Goal: Task Accomplishment & Management: Manage account settings

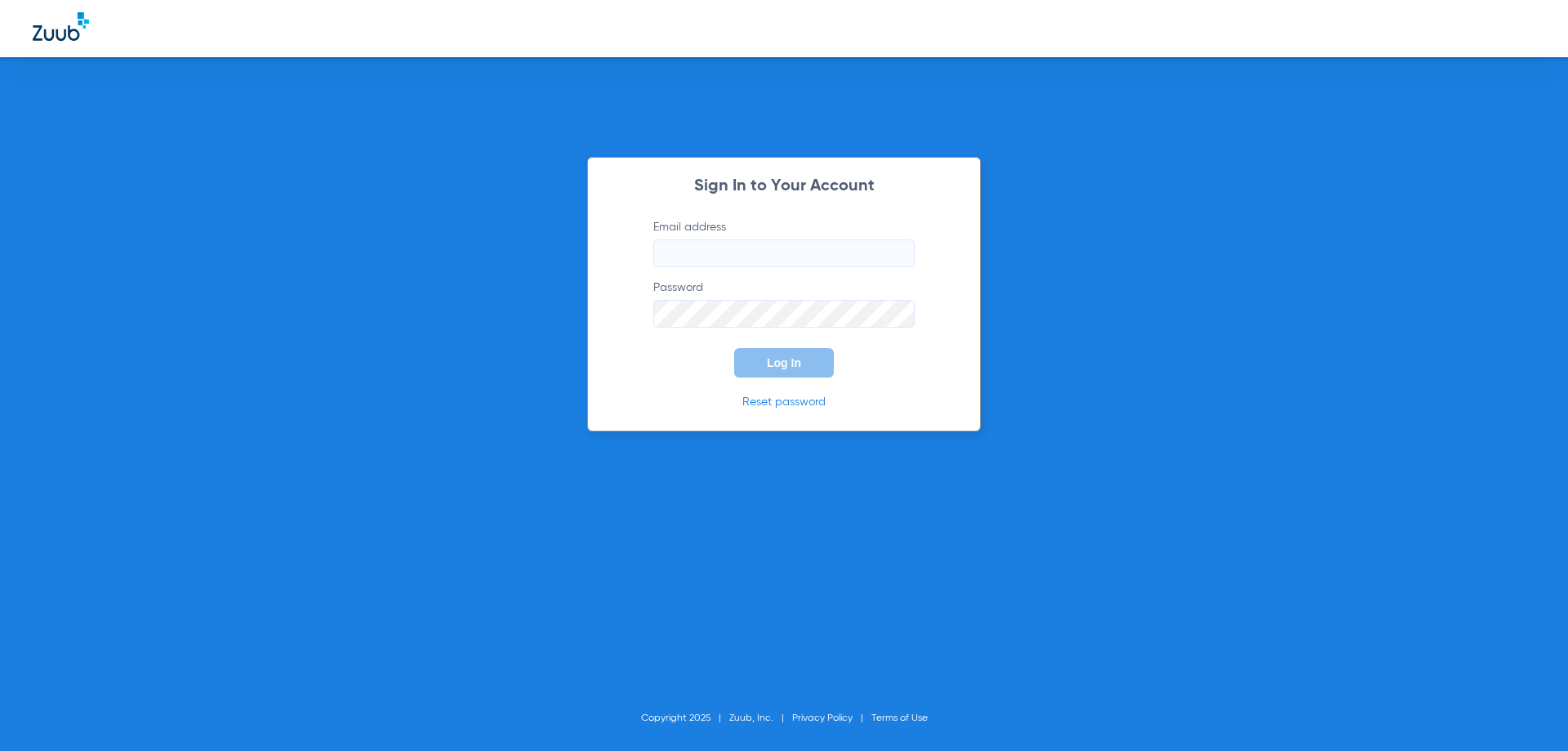
type input "[EMAIL_ADDRESS][DOMAIN_NAME]"
click at [795, 367] on span "Log In" at bounding box center [784, 362] width 34 height 13
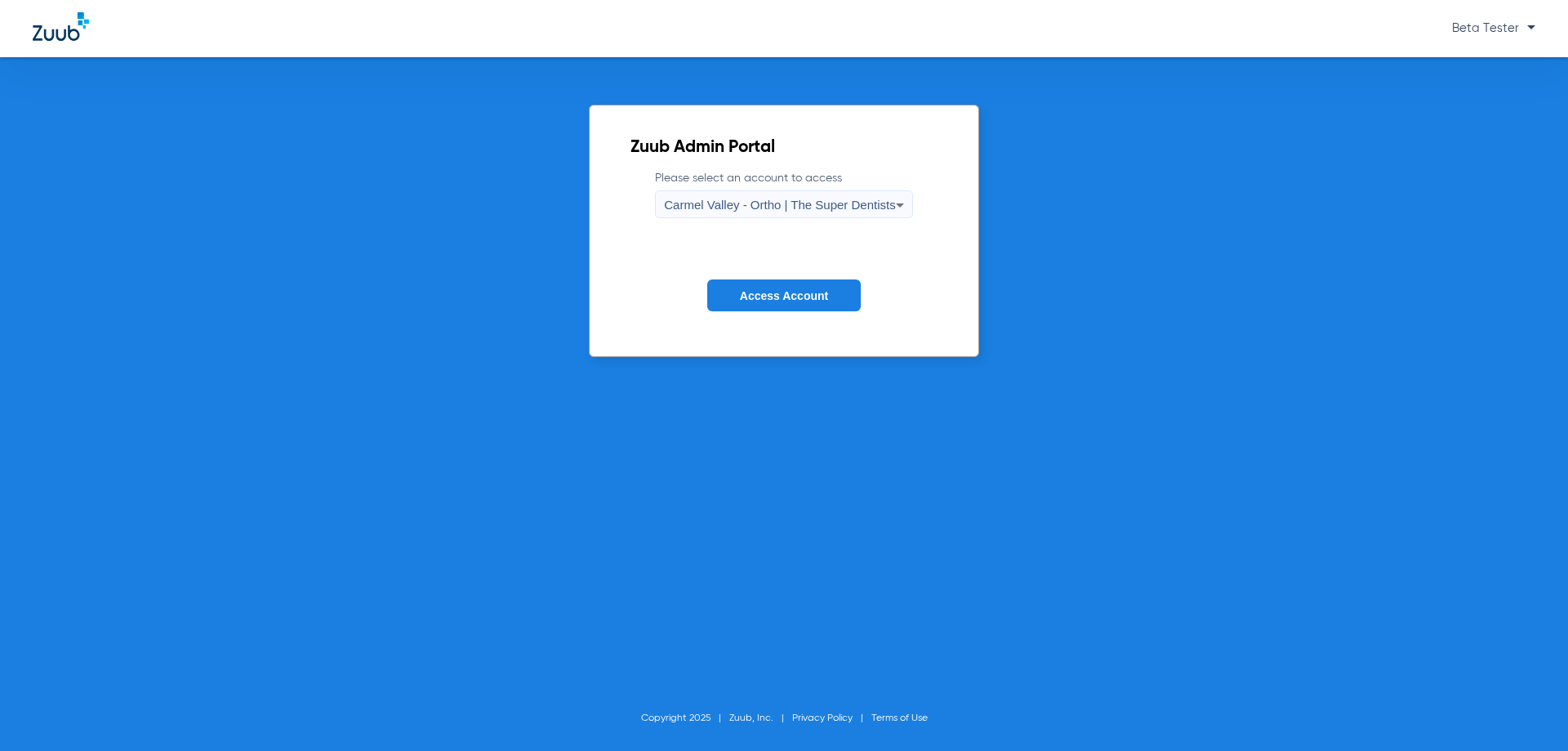
click at [808, 204] on span "Carmel Valley - Ortho | The Super Dentists" at bounding box center [779, 205] width 231 height 14
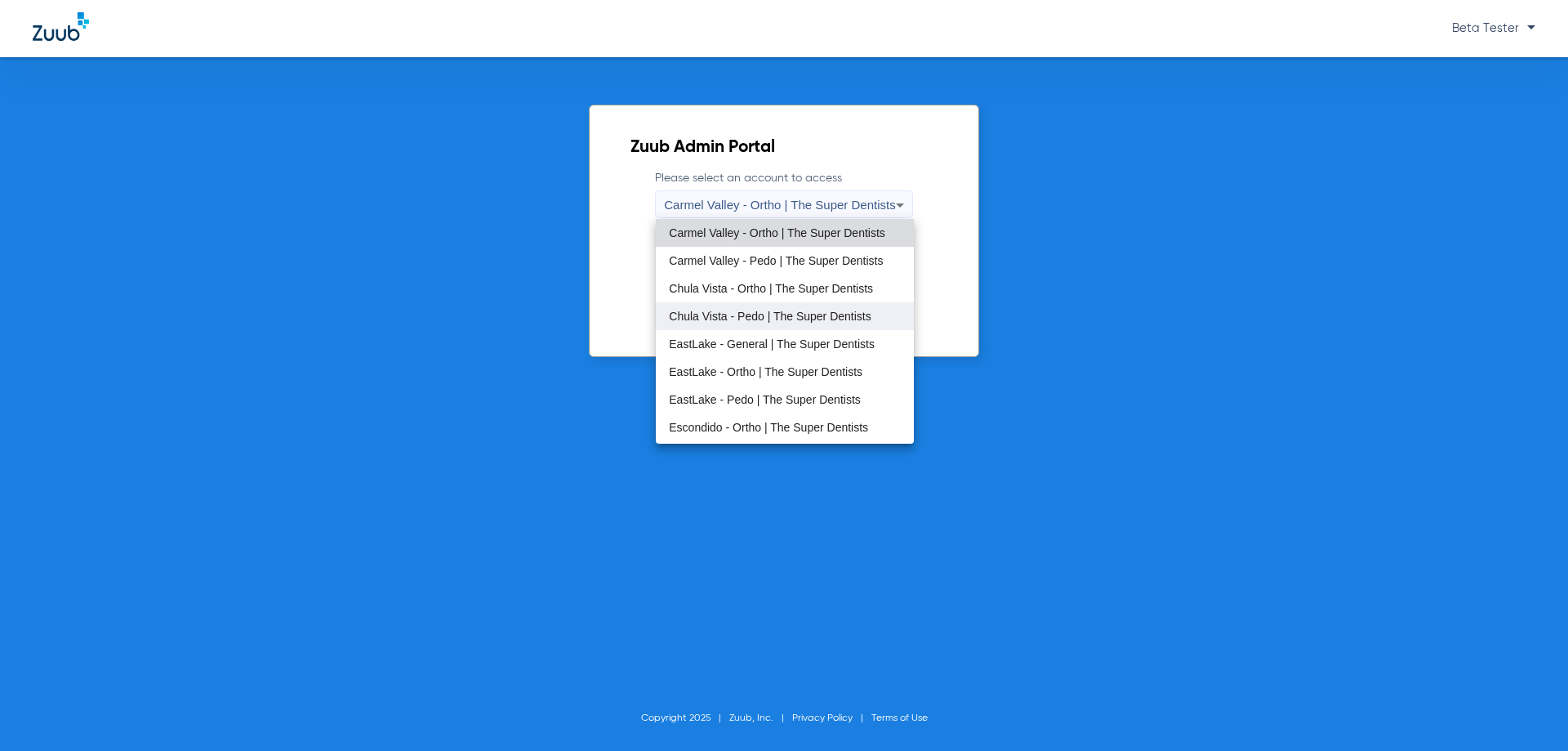
click at [785, 309] on mat-option "Chula Vista - Pedo | The Super Dentists" at bounding box center [784, 316] width 258 height 28
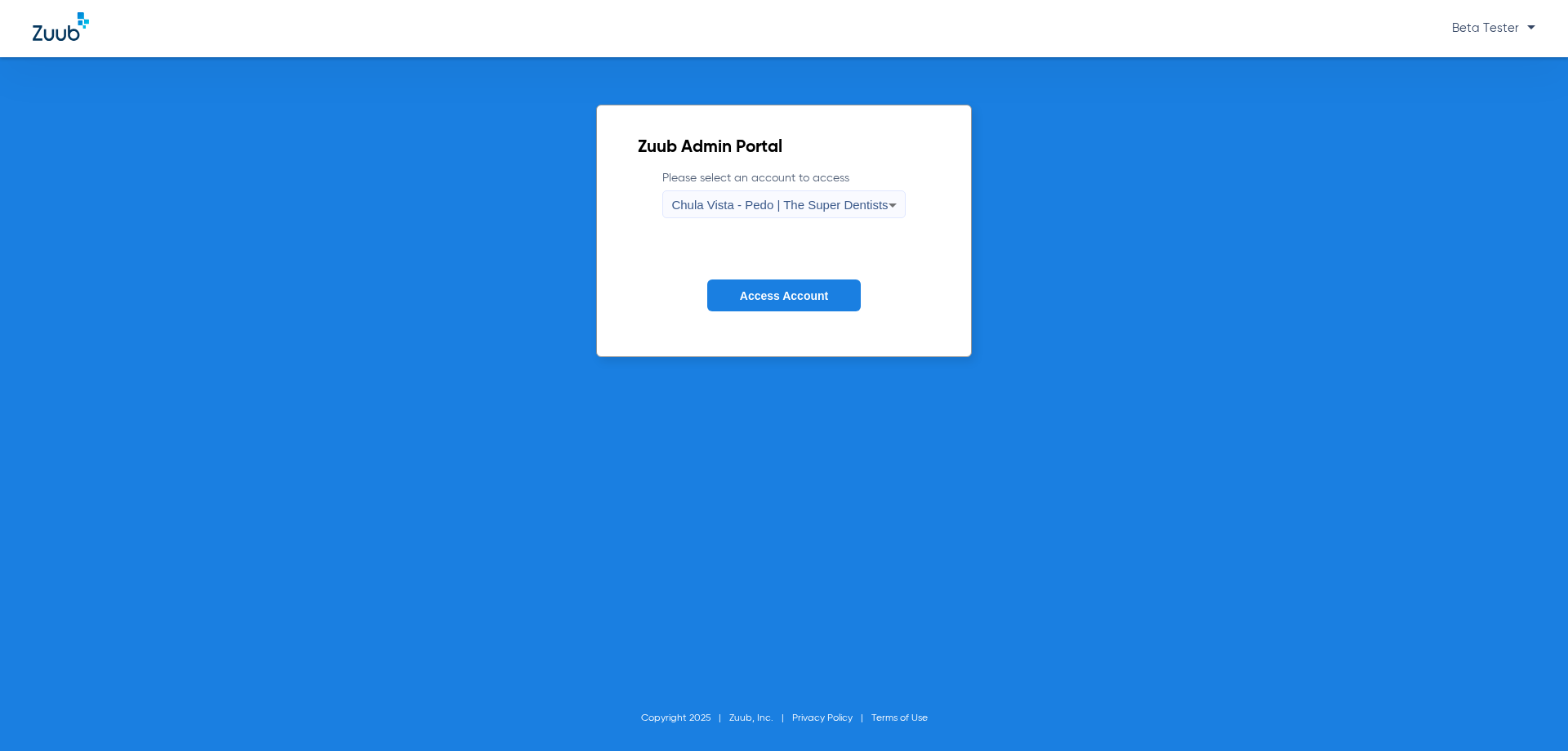
click at [827, 298] on span "Access Account" at bounding box center [784, 295] width 88 height 13
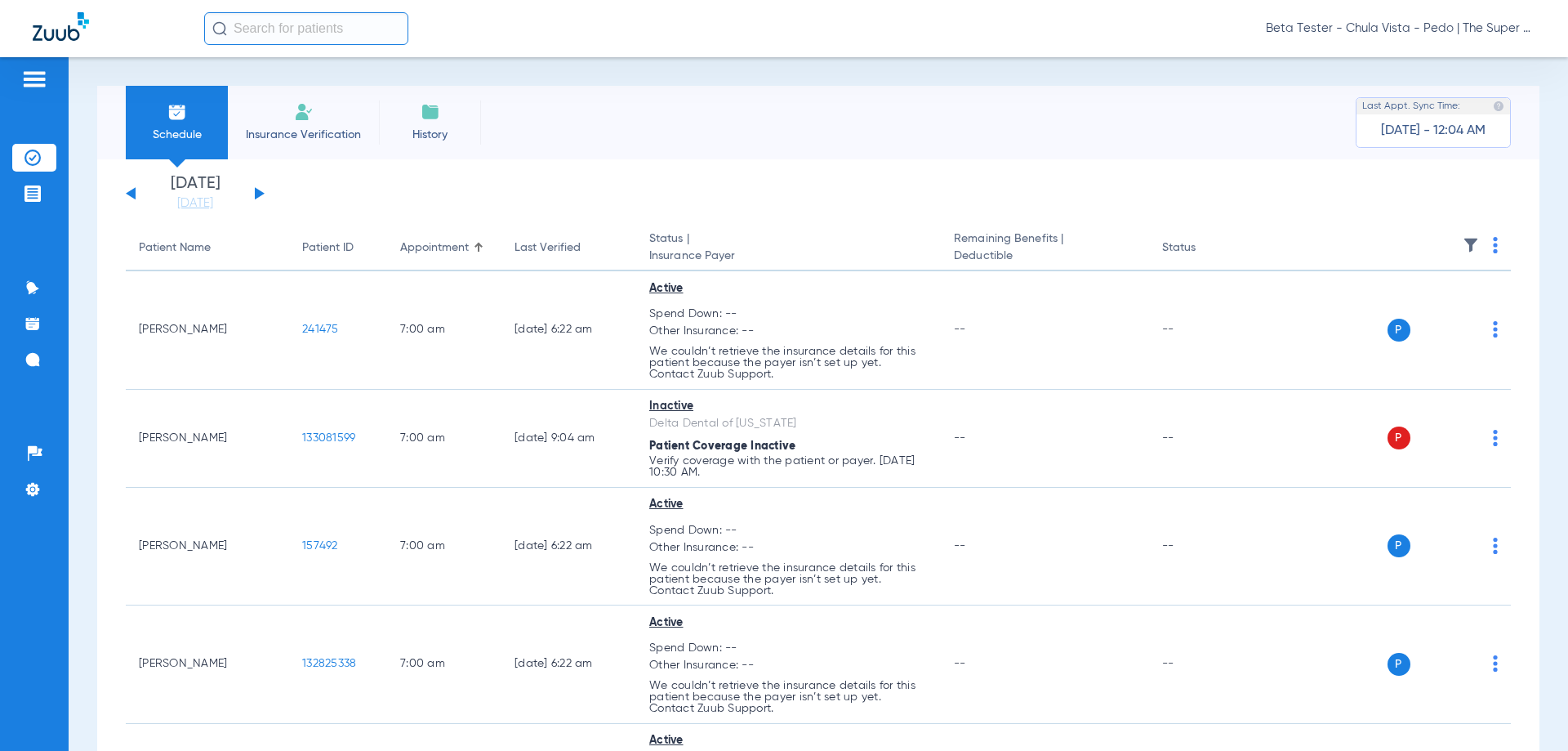
scroll to position [163, 0]
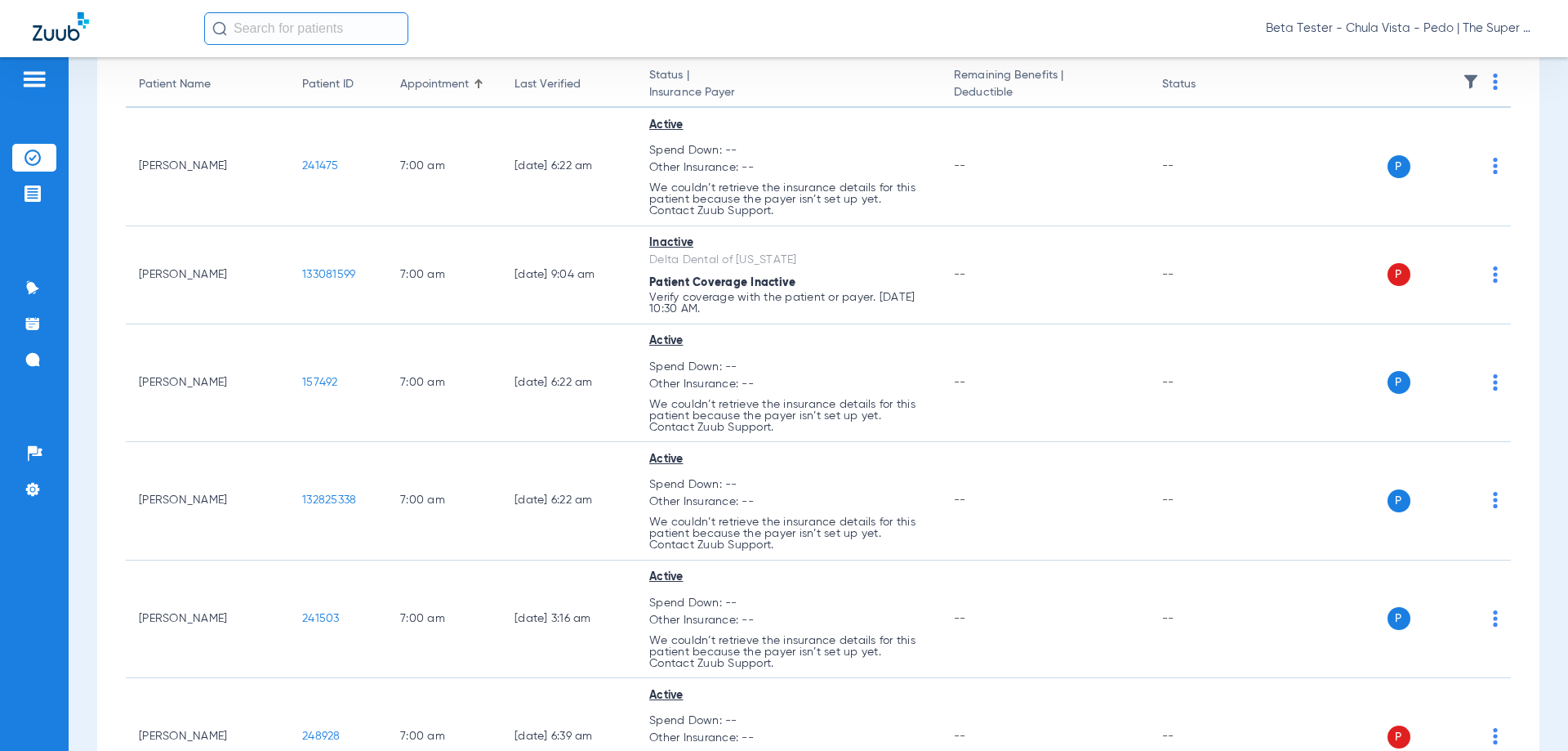
click at [1427, 29] on span "Beta Tester - Chula Vista - Pedo | The Super Dentists" at bounding box center [1400, 29] width 269 height 16
click at [1476, 54] on span "Account Selection" at bounding box center [1474, 58] width 92 height 12
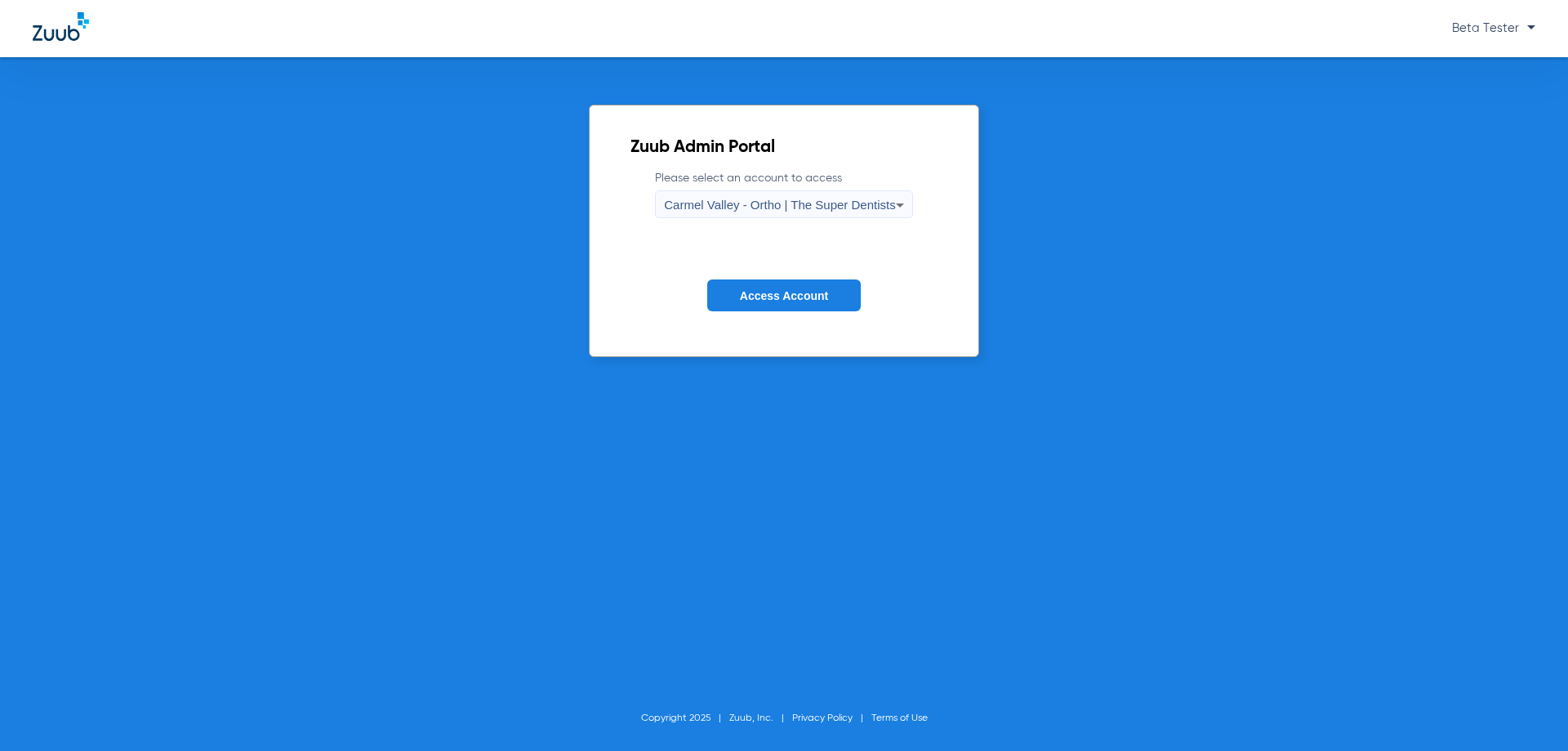
click at [746, 201] on span "Carmel Valley - Ortho | The Super Dentists" at bounding box center [779, 205] width 231 height 14
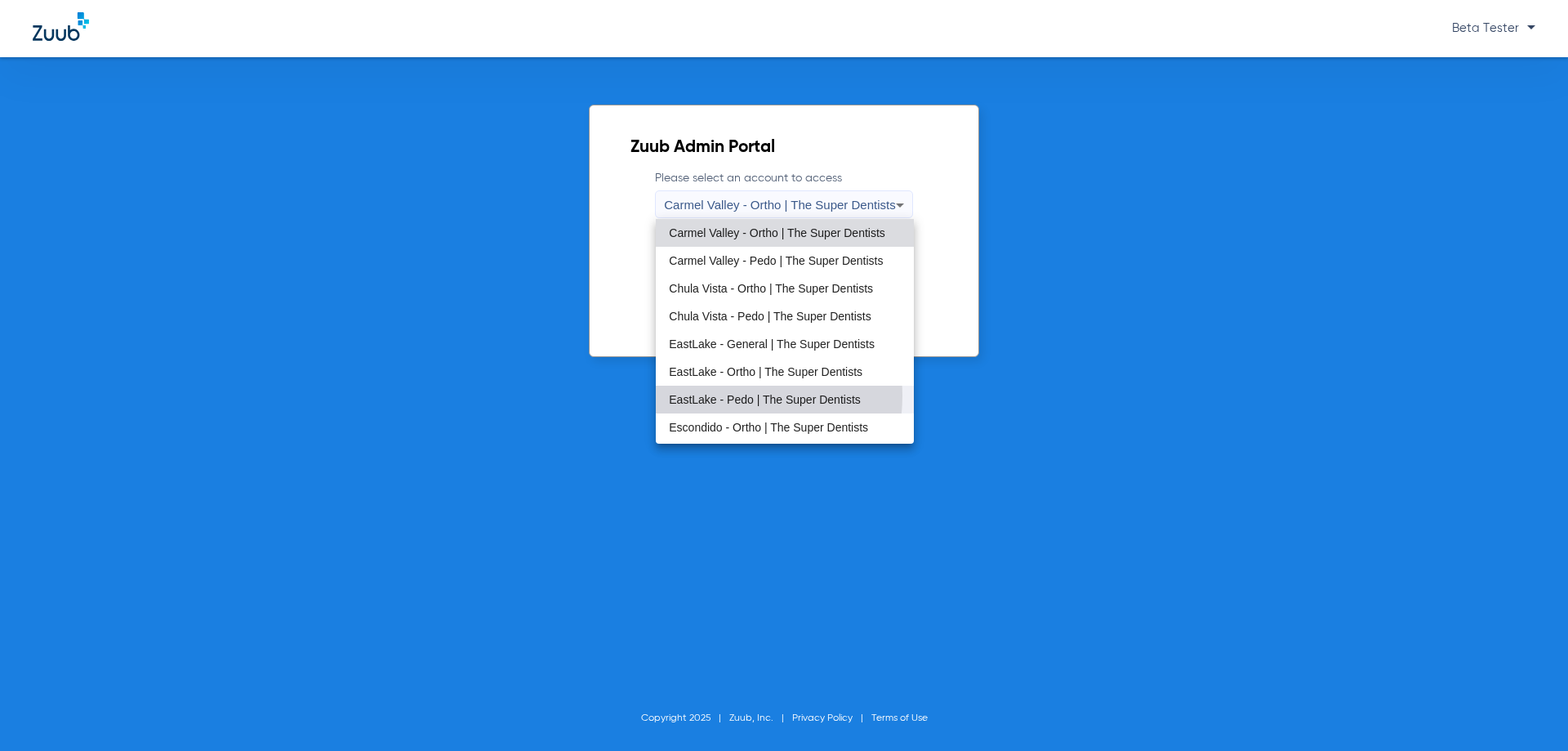
click at [717, 395] on span "EastLake - Pedo | The Super Dentists" at bounding box center [764, 399] width 192 height 12
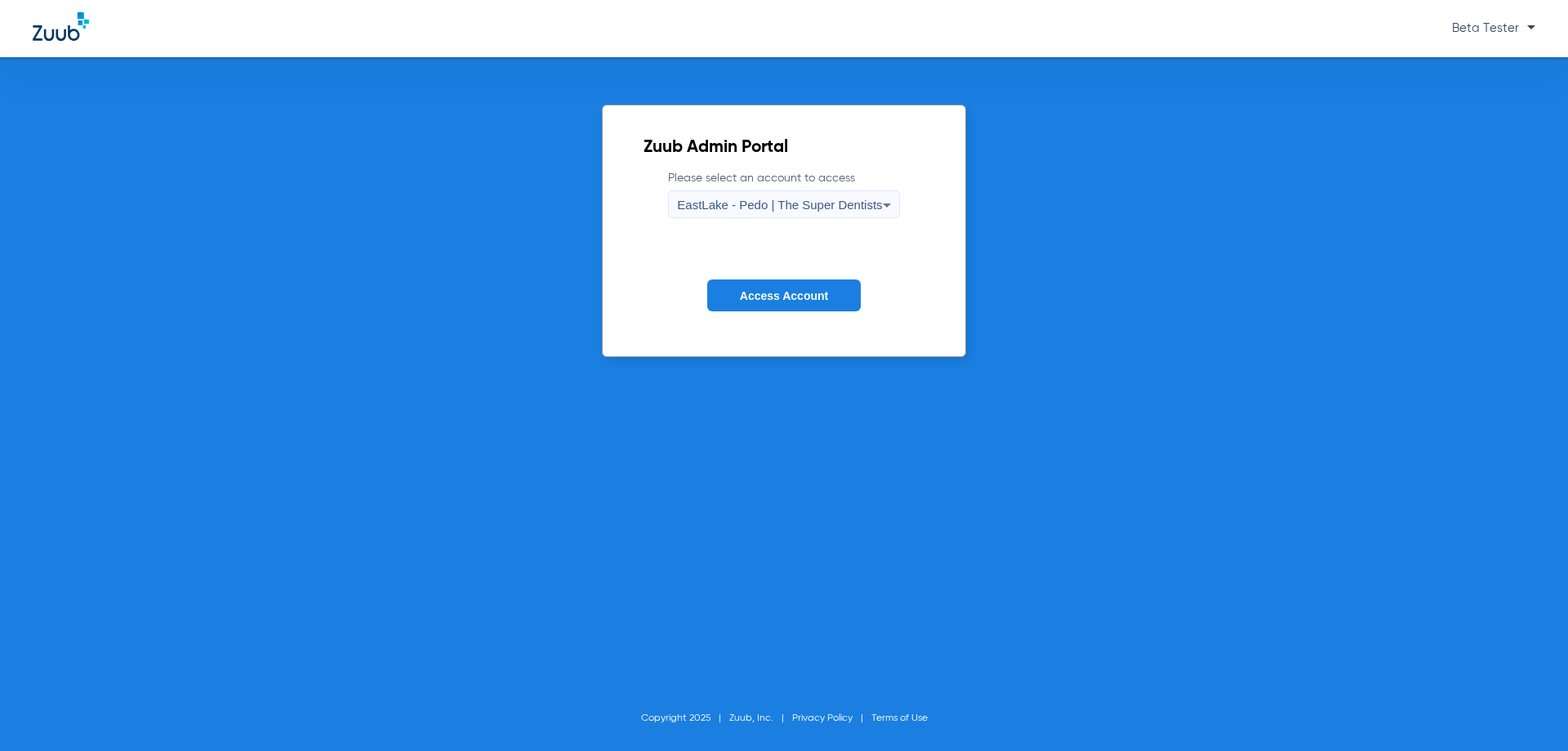
drag, startPoint x: 800, startPoint y: 276, endPoint x: 801, endPoint y: 292, distance: 16.0
click at [800, 281] on form "Please select an account to access EastLake - Pedo | The Super Dentists Access …" at bounding box center [784, 253] width 280 height 166
click at [801, 292] on span "Access Account" at bounding box center [784, 295] width 88 height 13
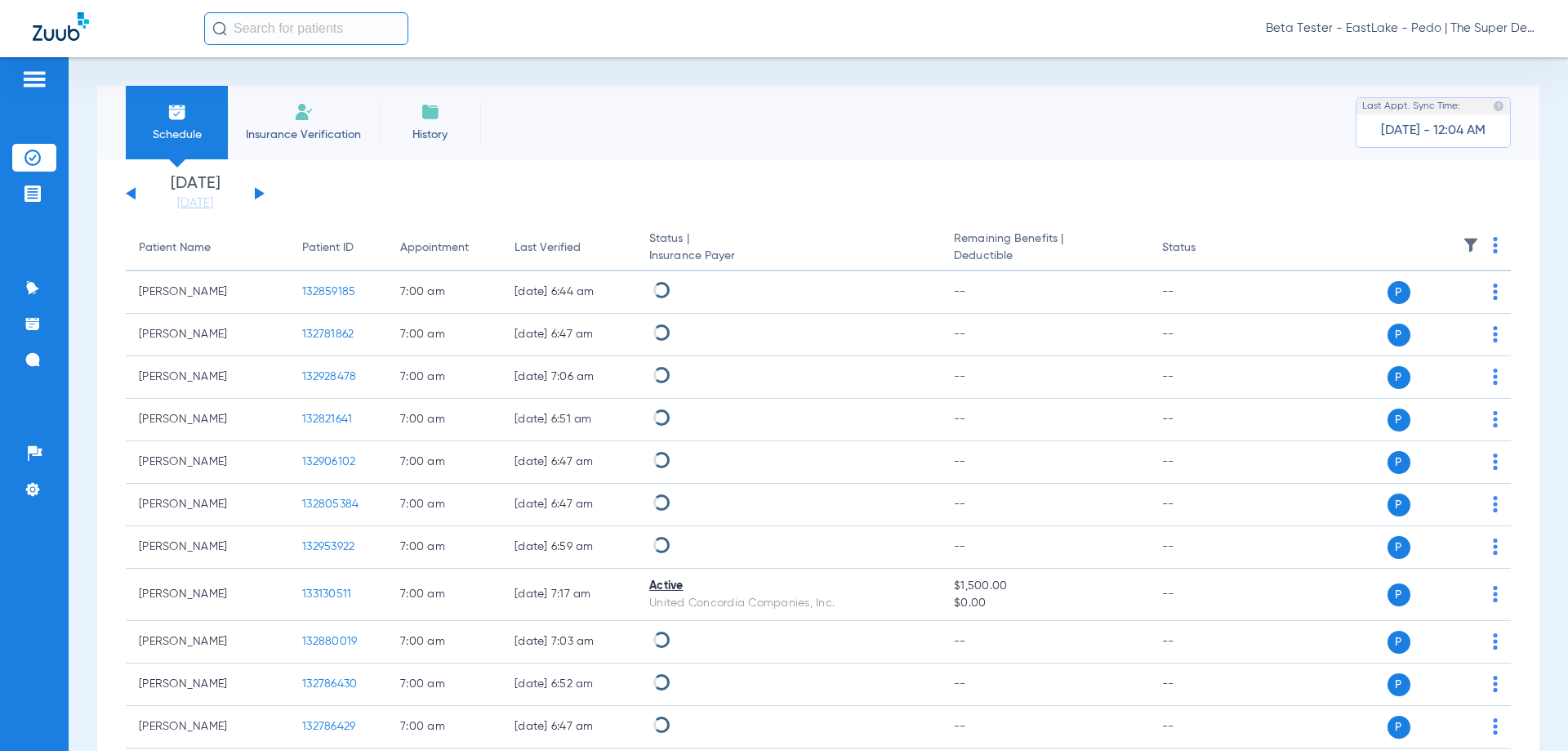
click at [794, 355] on td at bounding box center [789, 335] width 305 height 43
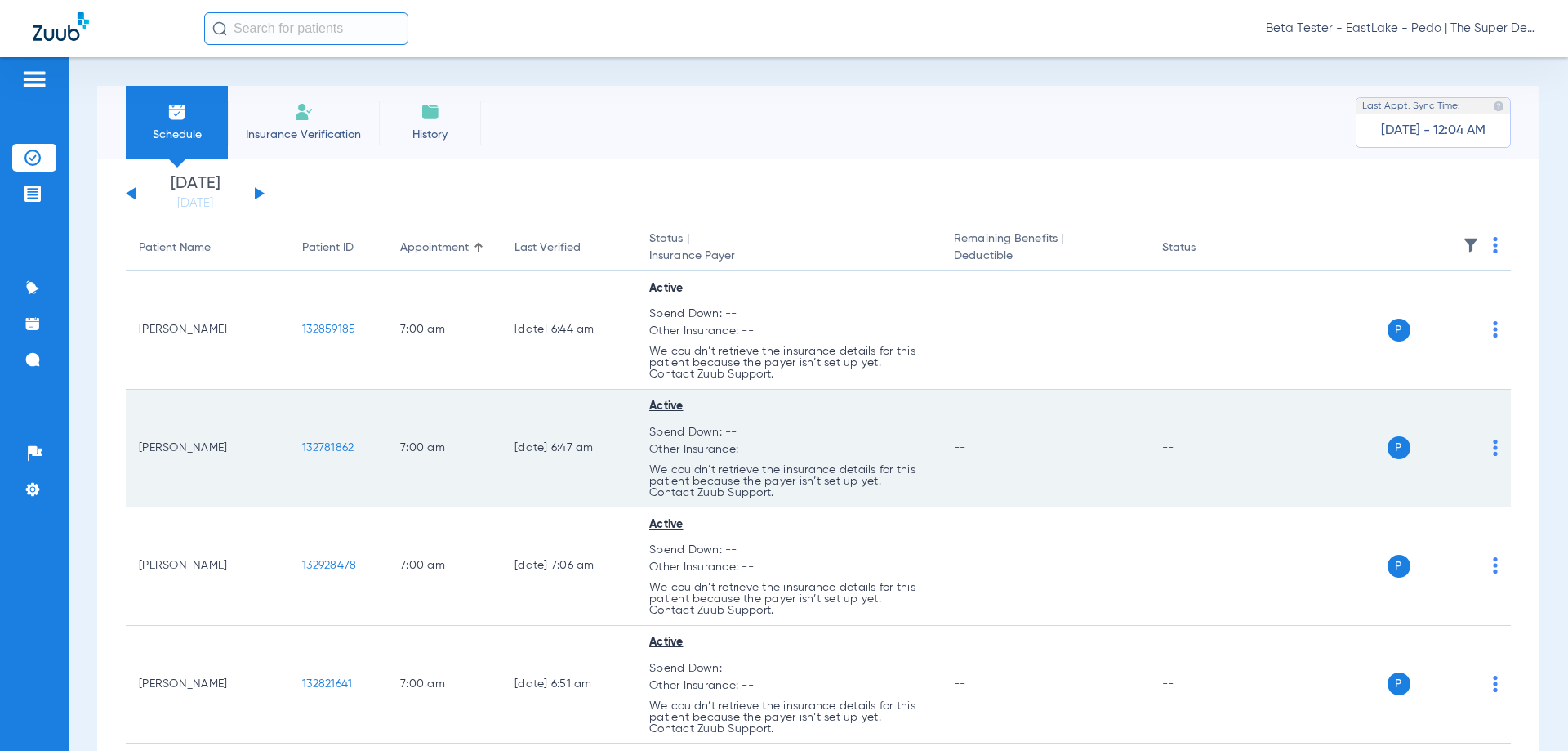
scroll to position [82, 0]
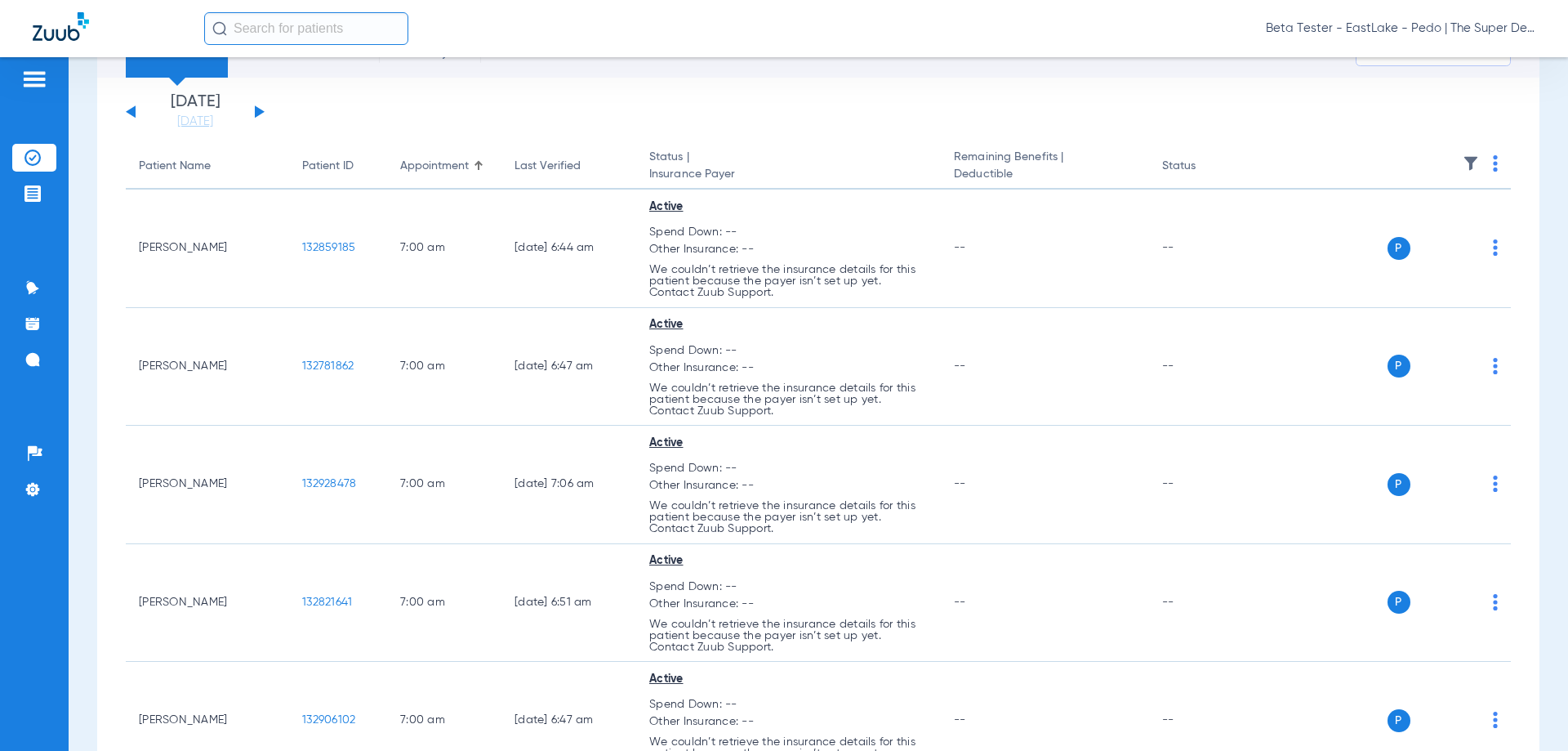
click at [1379, 24] on span "Beta Tester - EastLake - Pedo | The Super Dentists" at bounding box center [1400, 29] width 269 height 16
click at [1376, 29] on span "Beta Tester - EastLake - Pedo | The Super Dentists" at bounding box center [1400, 29] width 269 height 16
click at [1458, 54] on div "Beta Tester - EastLake - Pedo | The Super Dentists" at bounding box center [784, 29] width 1568 height 57
click at [1465, 23] on span "Beta Tester - EastLake - Pedo | The Super Dentists" at bounding box center [1400, 29] width 269 height 16
click at [1475, 62] on span "Account Selection" at bounding box center [1474, 58] width 92 height 12
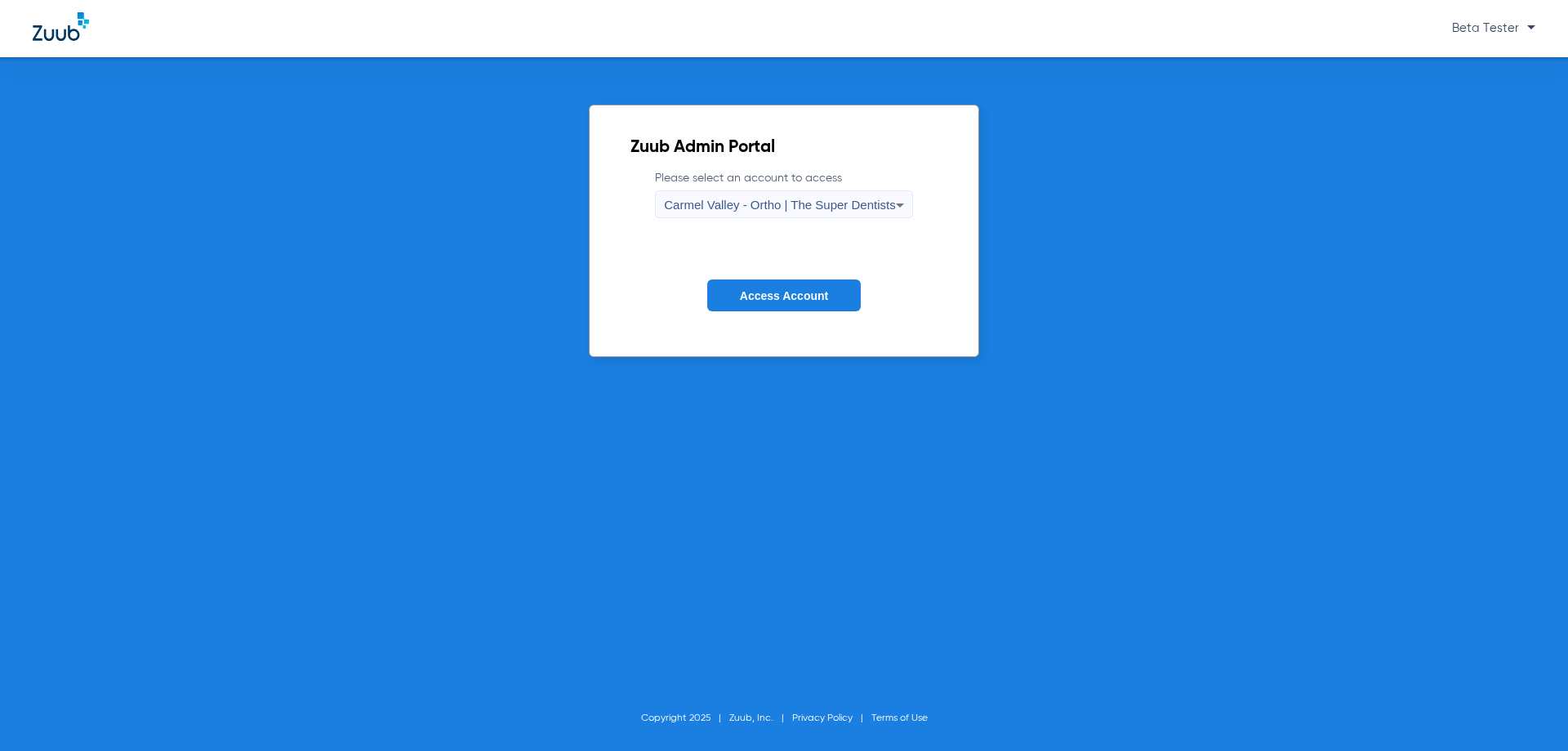
click at [781, 194] on div "Carmel Valley - Ortho | The Super Dentists" at bounding box center [779, 204] width 231 height 28
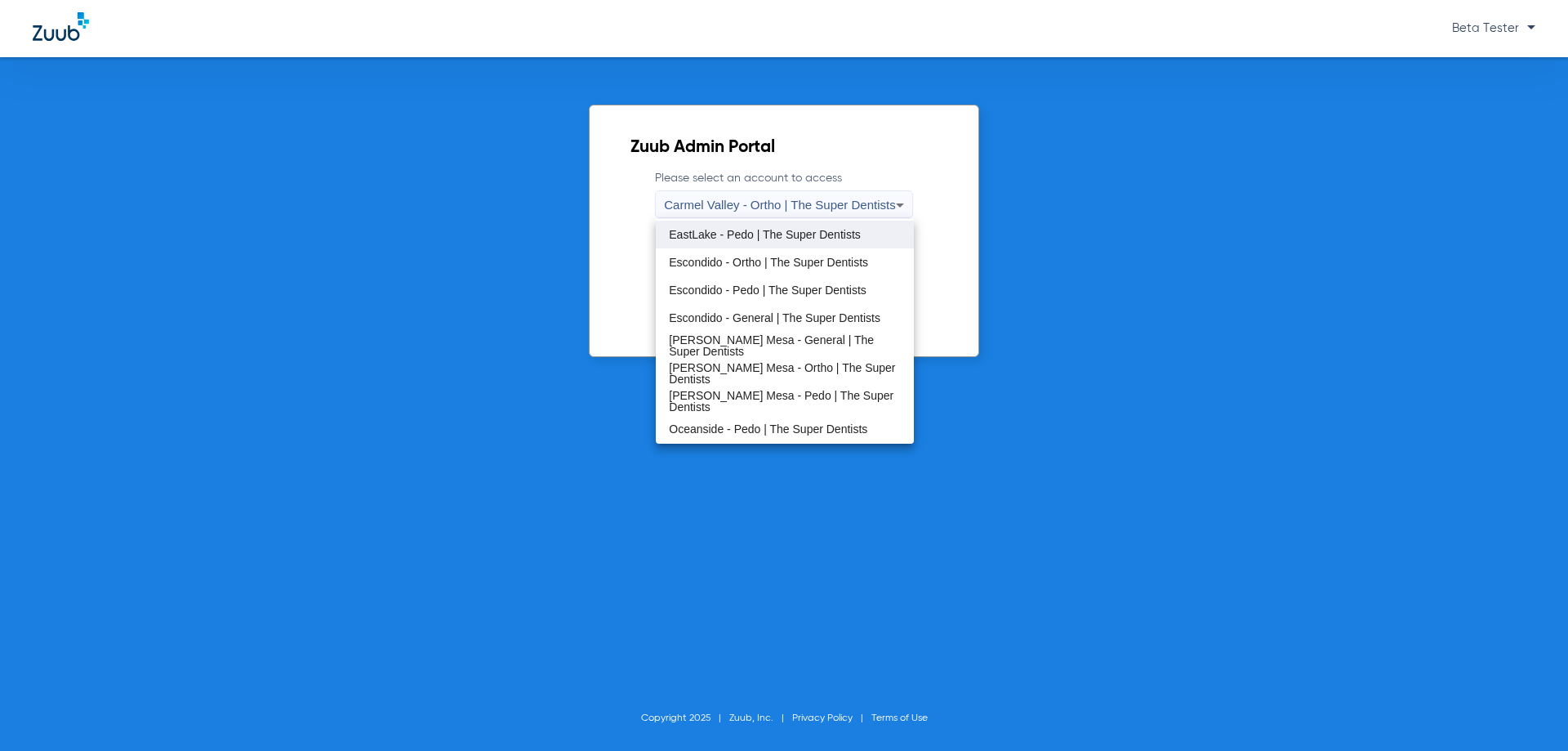
scroll to position [192, 0]
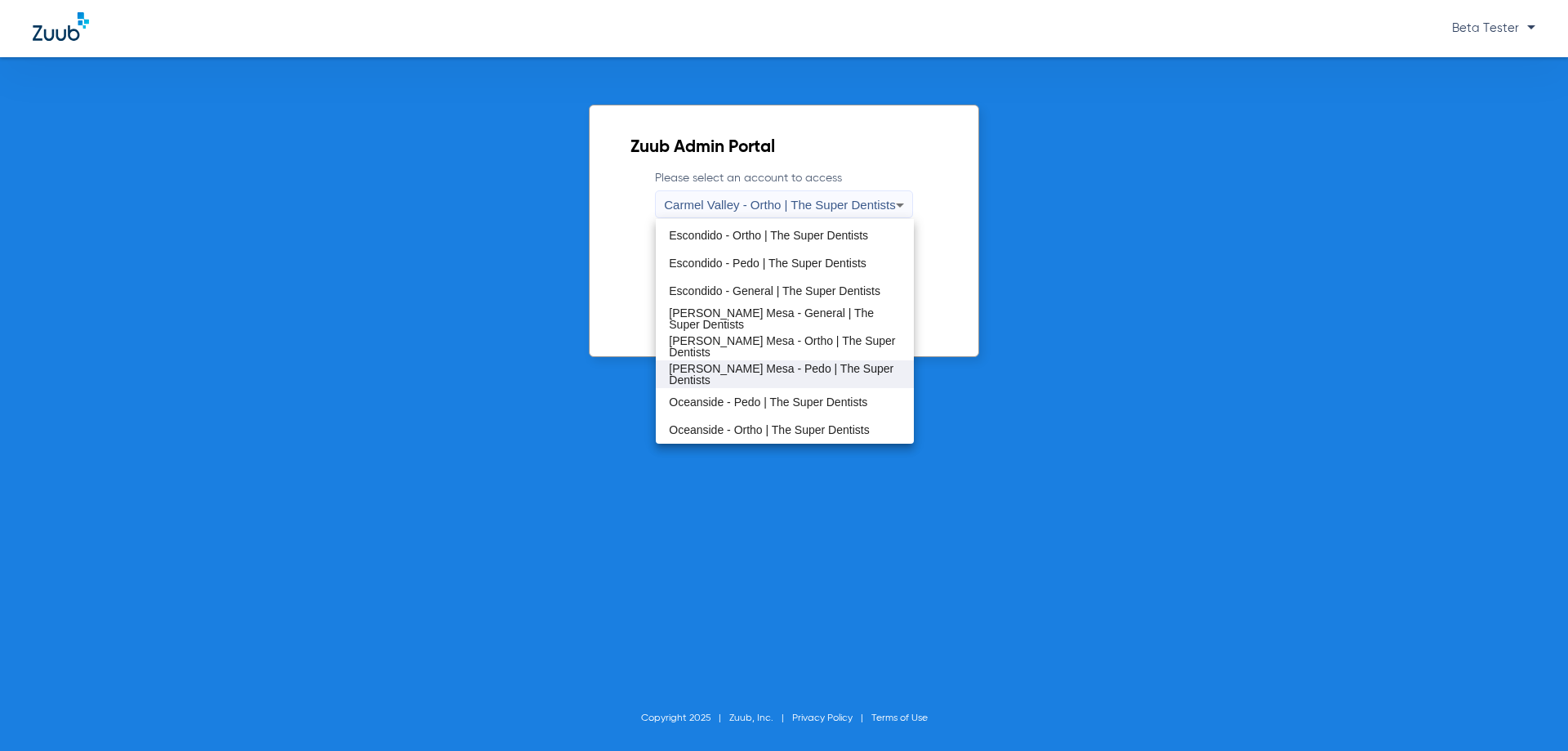
click at [732, 379] on span "[PERSON_NAME] Mesa - Pedo | The Super Dentists" at bounding box center [784, 375] width 231 height 23
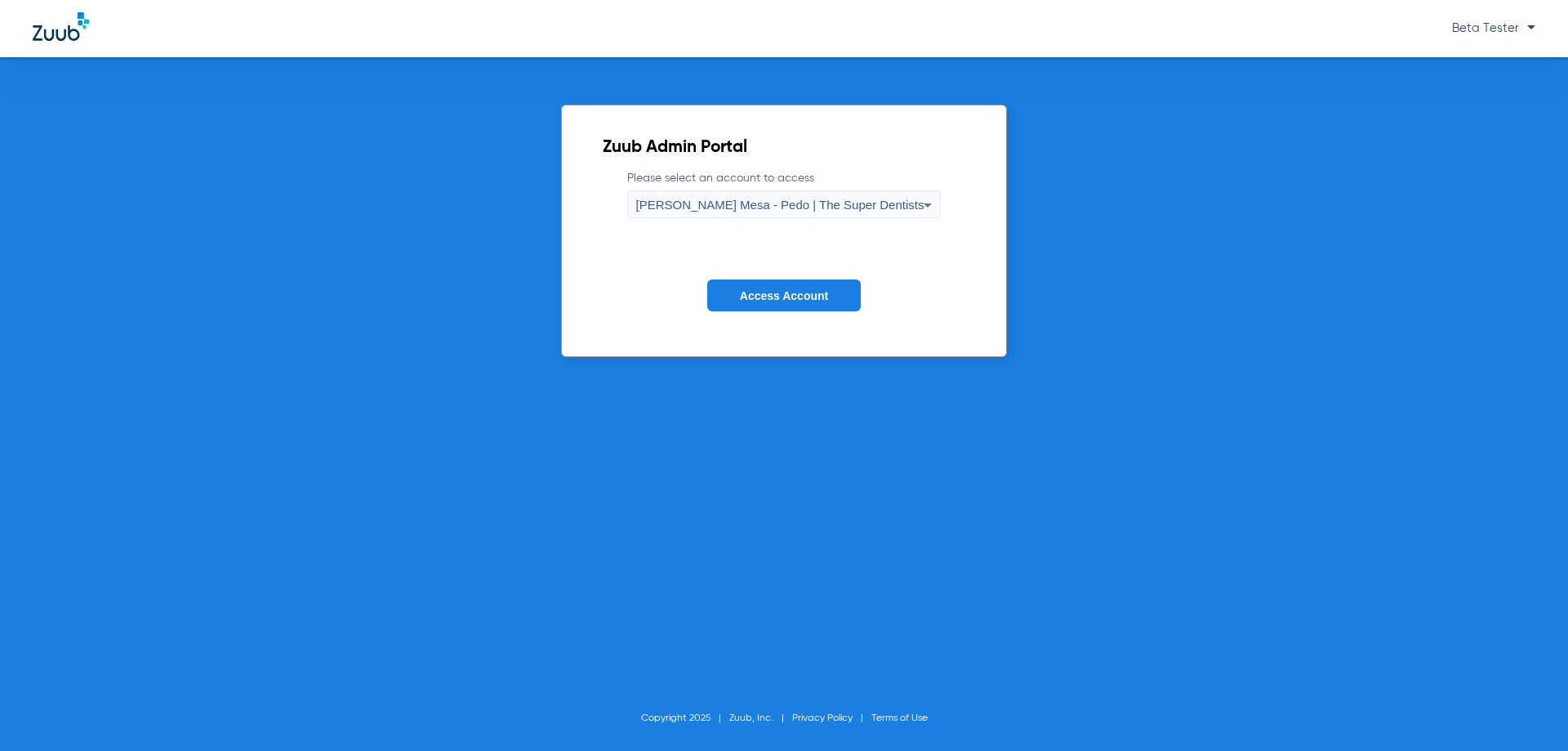
click at [796, 296] on span "Access Account" at bounding box center [784, 295] width 88 height 13
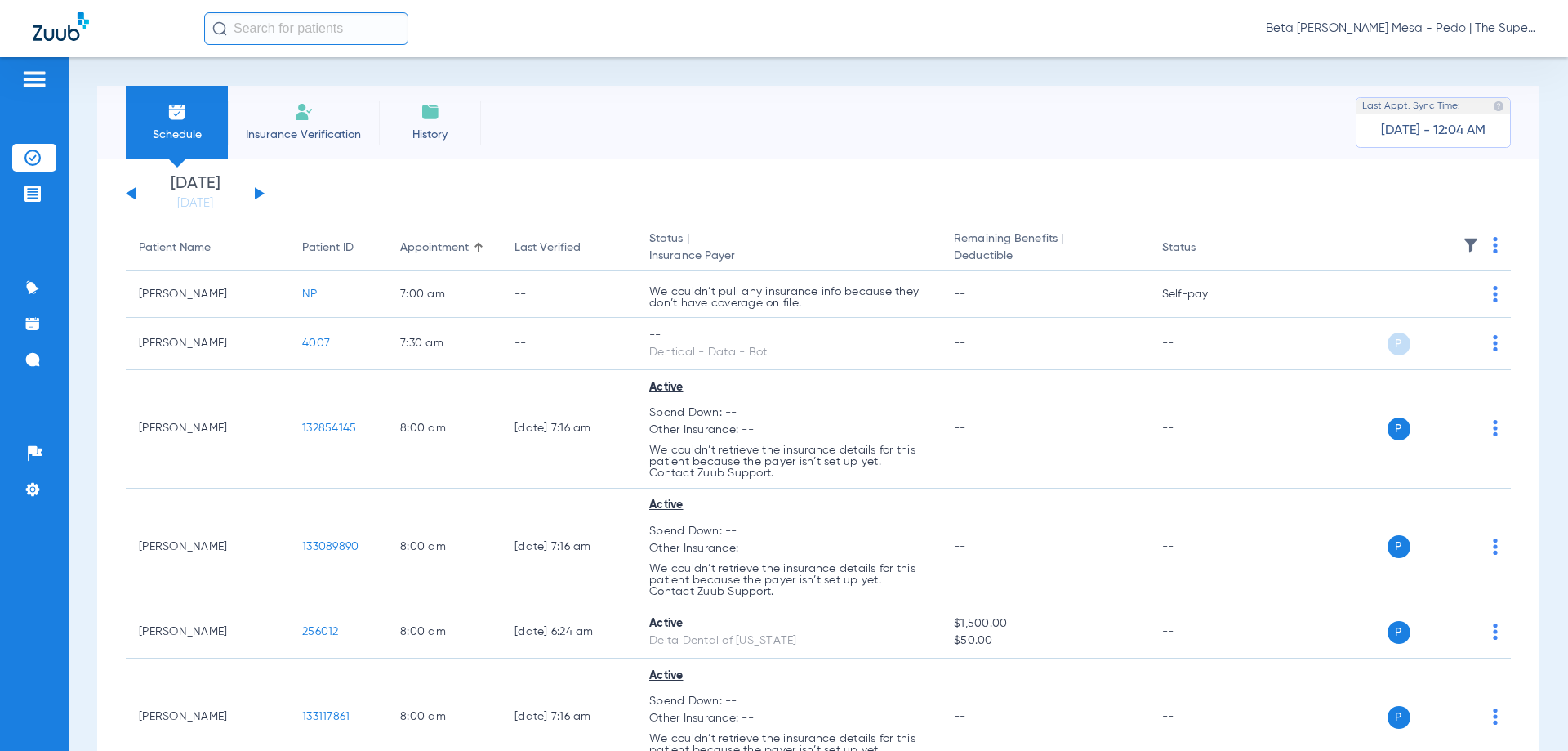
scroll to position [245, 0]
